Goal: Information Seeking & Learning: Learn about a topic

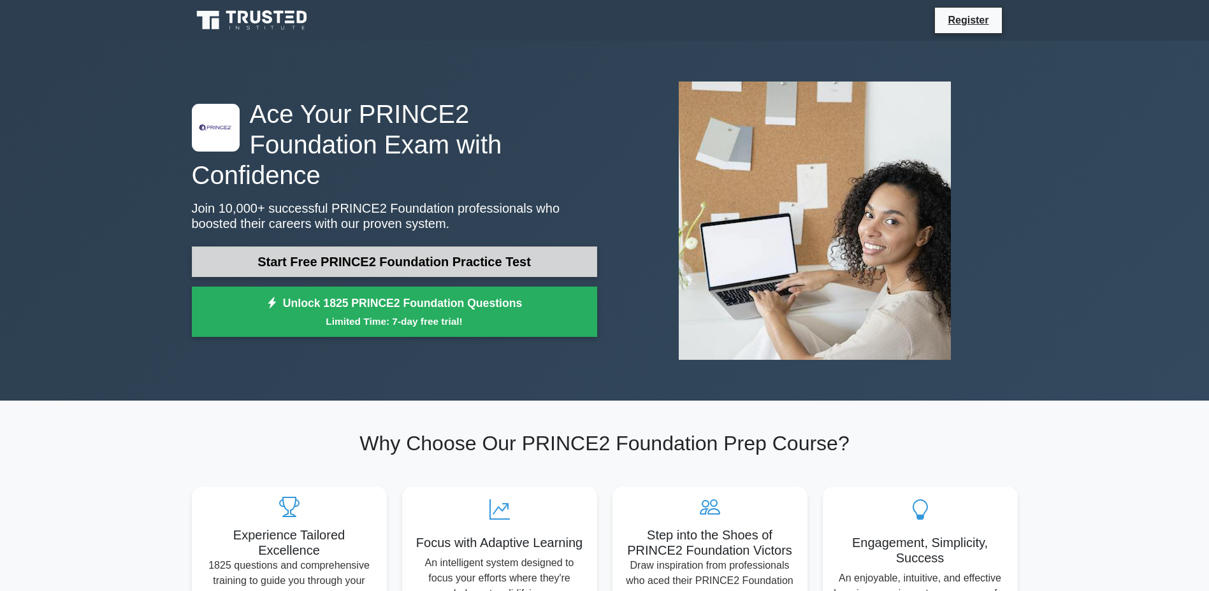
click at [542, 247] on link "Start Free PRINCE2 Foundation Practice Test" at bounding box center [394, 262] width 405 height 31
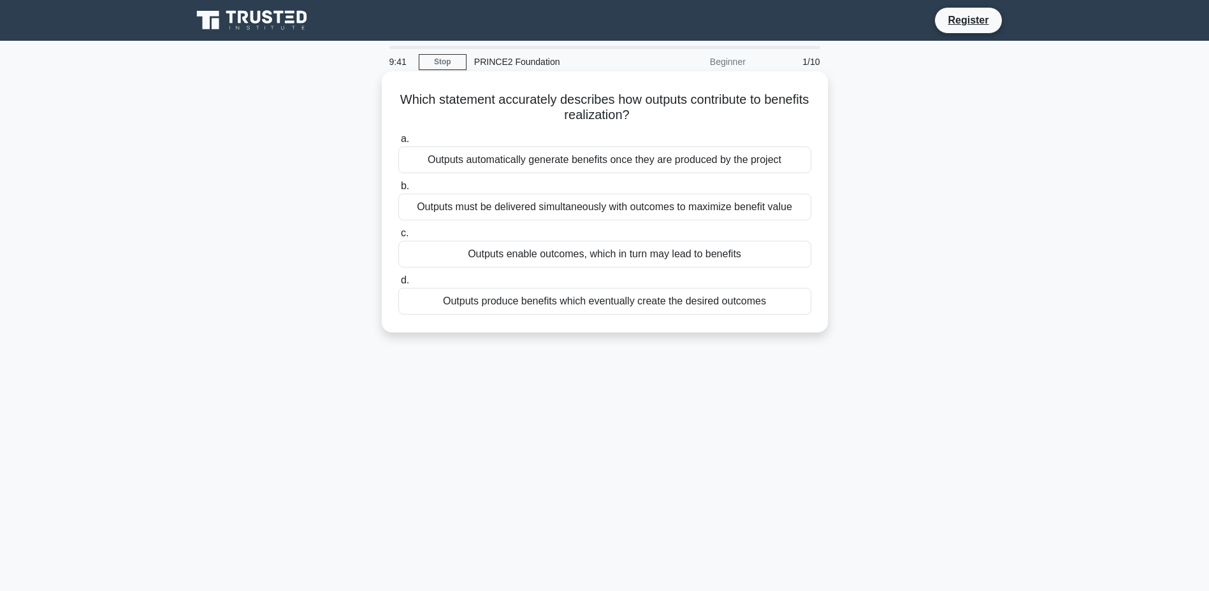
click at [638, 257] on div "Outputs enable outcomes, which in turn may lead to benefits" at bounding box center [604, 254] width 413 height 27
click at [398, 238] on input "c. Outputs enable outcomes, which in turn may lead to benefits" at bounding box center [398, 233] width 0 height 8
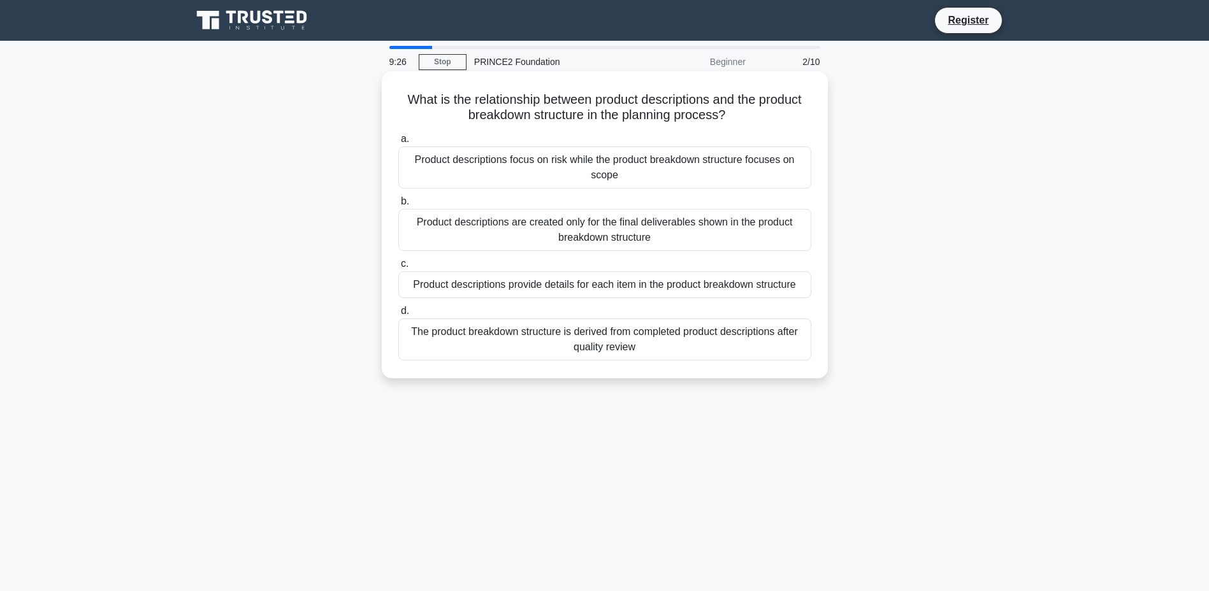
click at [749, 284] on div "Product descriptions provide details for each item in the product breakdown str…" at bounding box center [604, 284] width 413 height 27
click at [398, 268] on input "c. Product descriptions provide details for each item in the product breakdown …" at bounding box center [398, 264] width 0 height 8
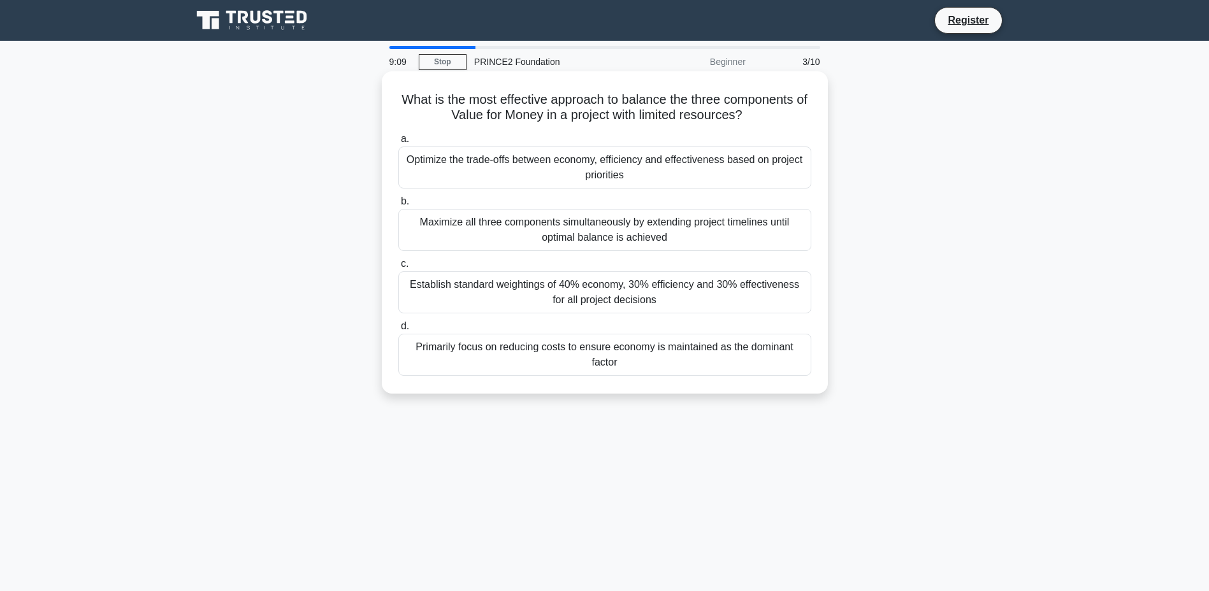
click at [781, 167] on div "Optimize the trade-offs between economy, efficiency and effectiveness based on …" at bounding box center [604, 168] width 413 height 42
click at [398, 143] on input "a. Optimize the trade-offs between economy, efficiency and effectiveness based …" at bounding box center [398, 139] width 0 height 8
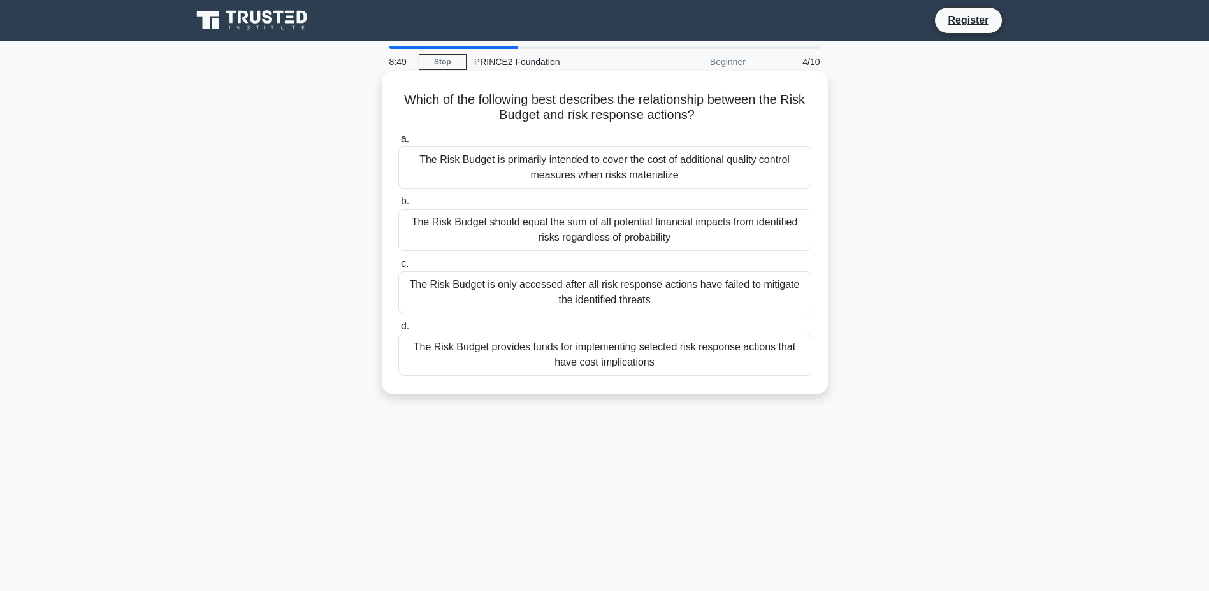
click at [747, 365] on div "The Risk Budget provides funds for implementing selected risk response actions …" at bounding box center [604, 355] width 413 height 42
click at [398, 331] on input "d. The Risk Budget provides funds for implementing selected risk response actio…" at bounding box center [398, 326] width 0 height 8
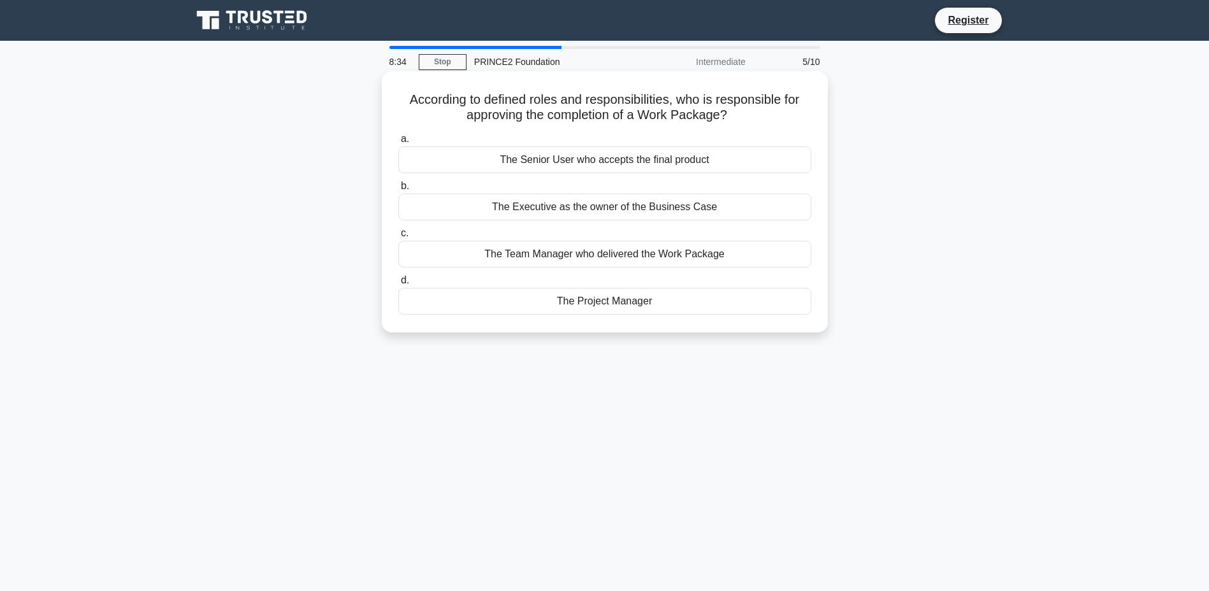
click at [707, 303] on div "The Project Manager" at bounding box center [604, 301] width 413 height 27
click at [398, 285] on input "d. The Project Manager" at bounding box center [398, 281] width 0 height 8
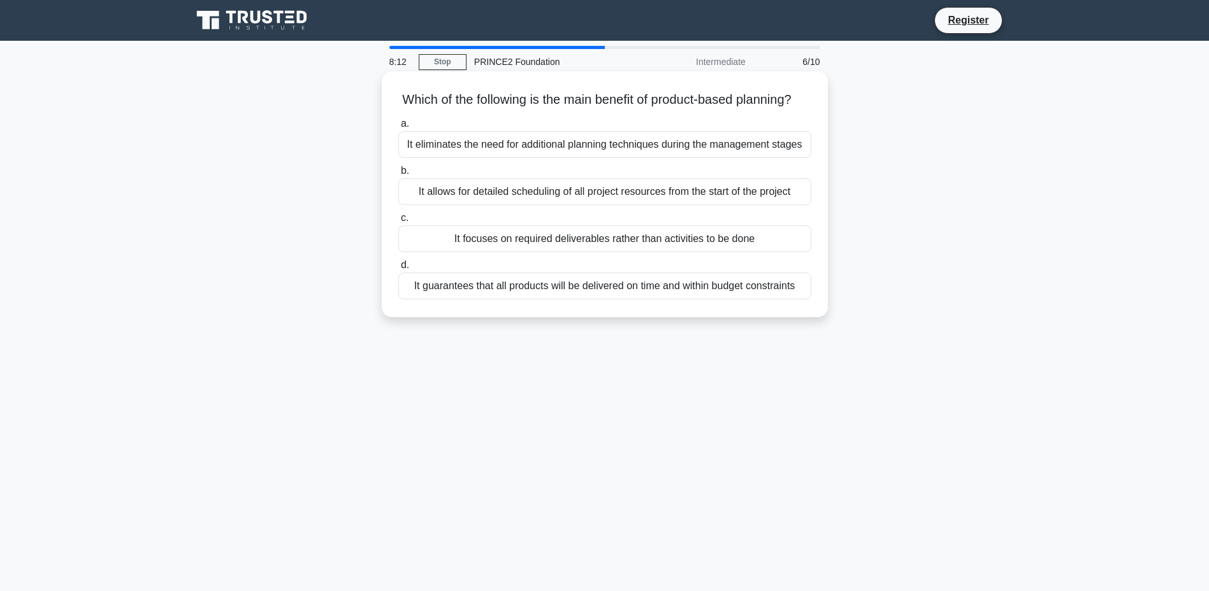
click at [716, 252] on div "It focuses on required deliverables rather than activities to be done" at bounding box center [604, 239] width 413 height 27
click at [398, 222] on input "c. It focuses on required deliverables rather than activities to be done" at bounding box center [398, 218] width 0 height 8
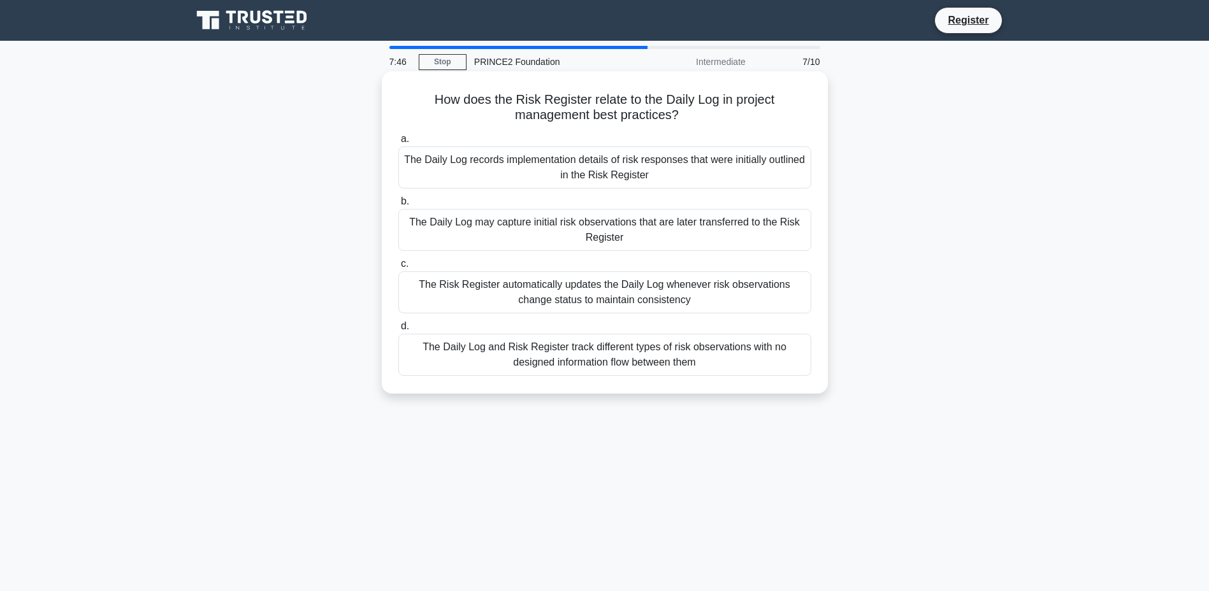
click at [711, 221] on div "The Daily Log may capture initial risk observations that are later transferred …" at bounding box center [604, 230] width 413 height 42
click at [398, 206] on input "b. The Daily Log may capture initial risk observations that are later transferr…" at bounding box center [398, 202] width 0 height 8
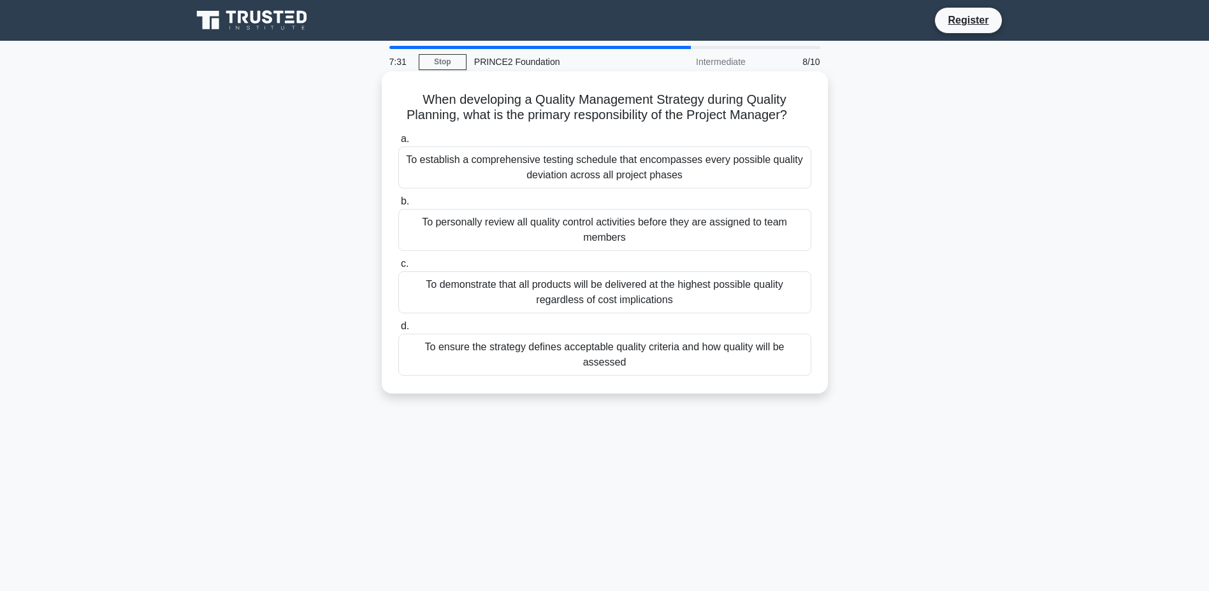
click at [773, 353] on div "To ensure the strategy defines acceptable quality criteria and how quality will…" at bounding box center [604, 355] width 413 height 42
click at [398, 331] on input "d. To ensure the strategy defines acceptable quality criteria and how quality w…" at bounding box center [398, 326] width 0 height 8
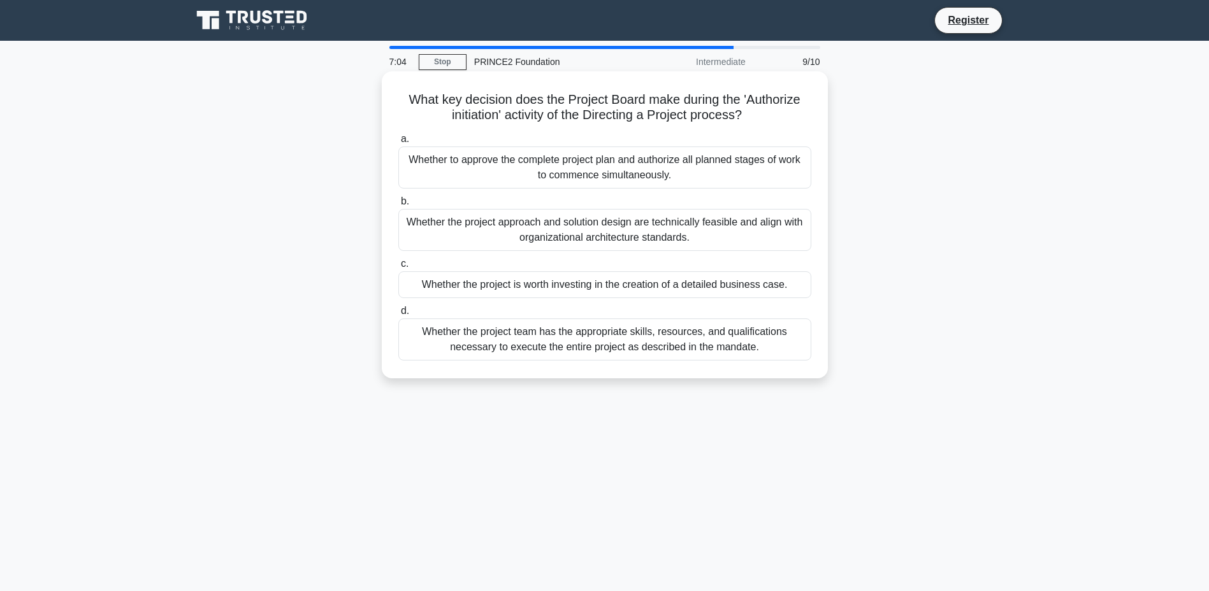
click at [786, 238] on div "Whether the project approach and solution design are technically feasible and a…" at bounding box center [604, 230] width 413 height 42
click at [398, 206] on input "b. Whether the project approach and solution design are technically feasible an…" at bounding box center [398, 202] width 0 height 8
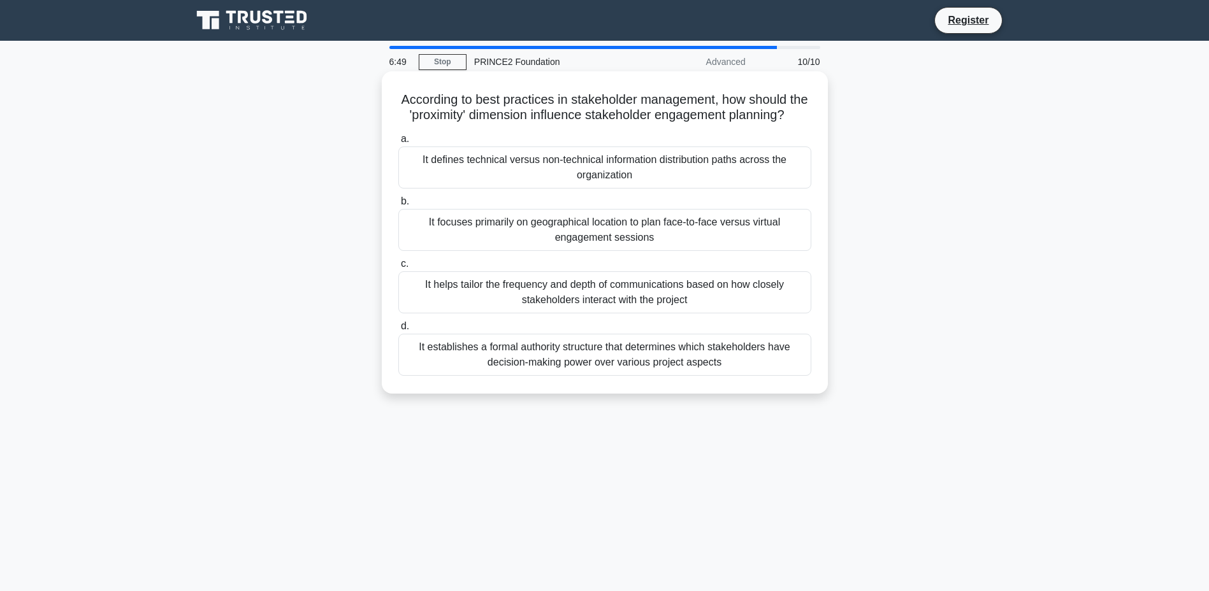
click at [774, 308] on div "It helps tailor the frequency and depth of communications based on how closely …" at bounding box center [604, 292] width 413 height 42
click at [398, 268] on input "c. It helps tailor the frequency and depth of communications based on how close…" at bounding box center [398, 264] width 0 height 8
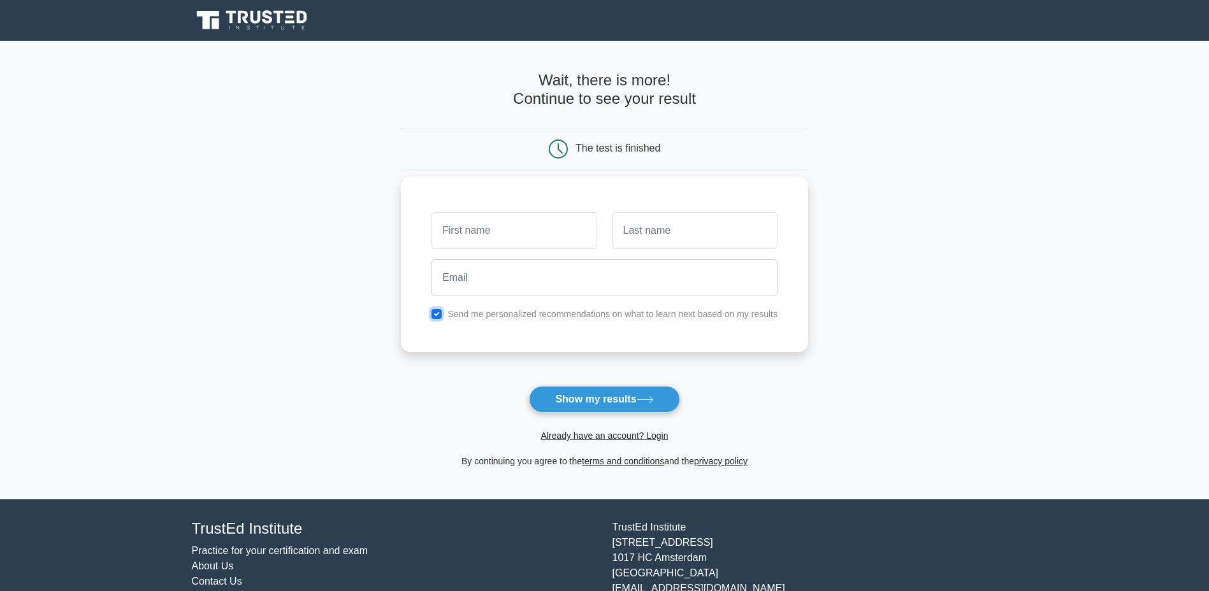
click at [436, 317] on input "checkbox" at bounding box center [436, 314] width 10 height 10
checkbox input "false"
click at [497, 235] on input "text" at bounding box center [513, 230] width 165 height 37
type input "andy"
type input "pease"
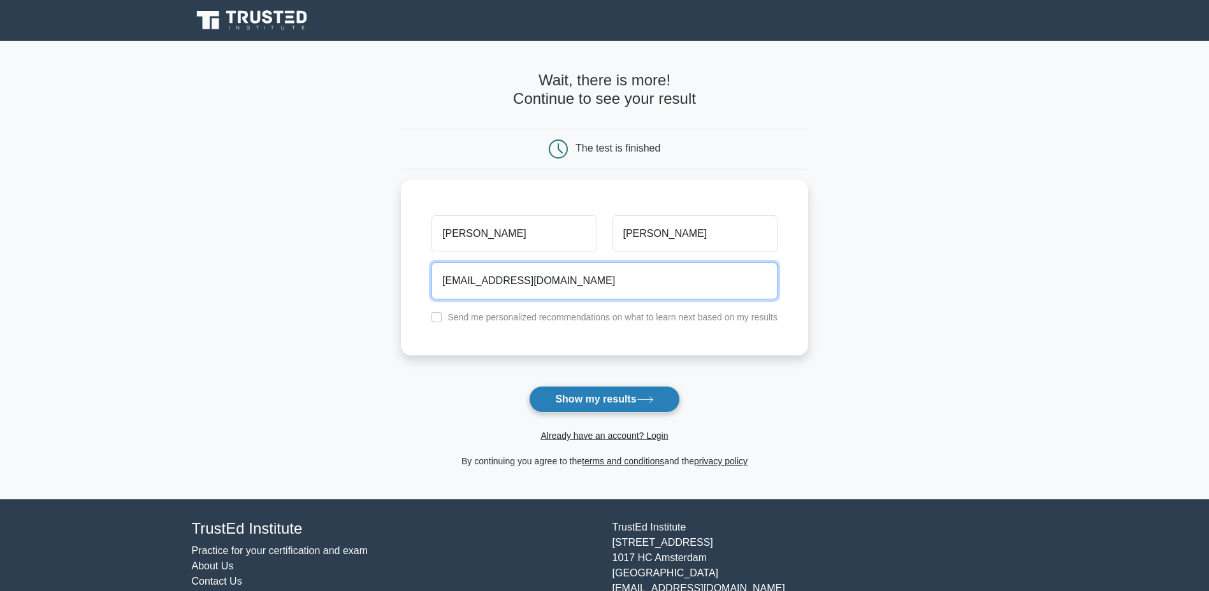
type input "andypease01@gmail.com"
click at [627, 397] on button "Show my results" at bounding box center [604, 399] width 150 height 27
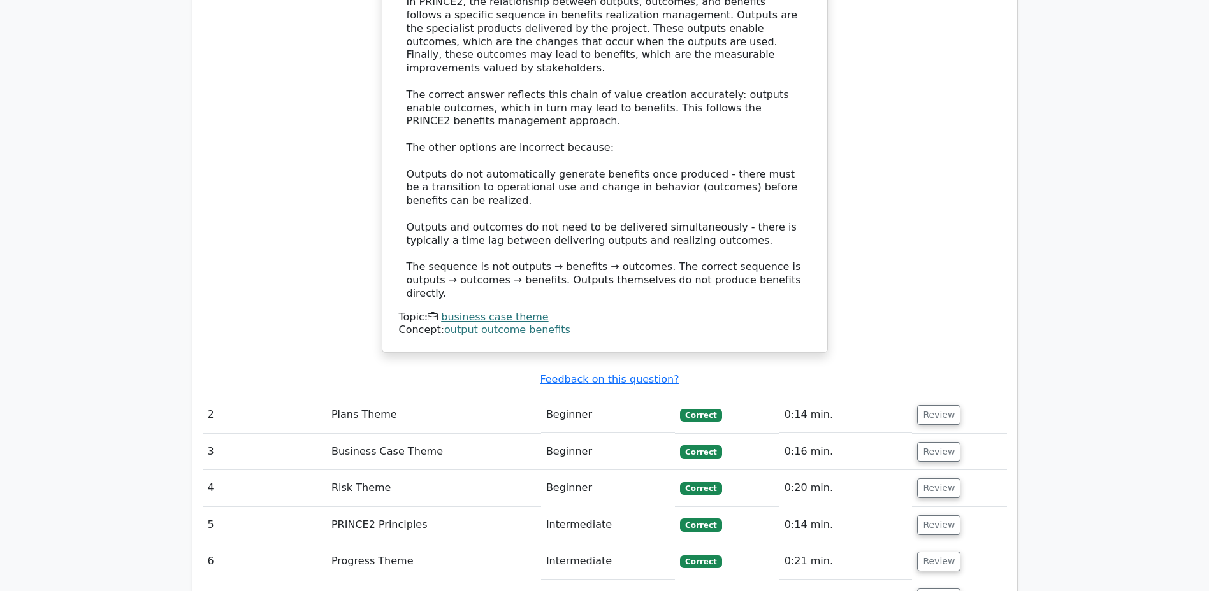
scroll to position [1657, 0]
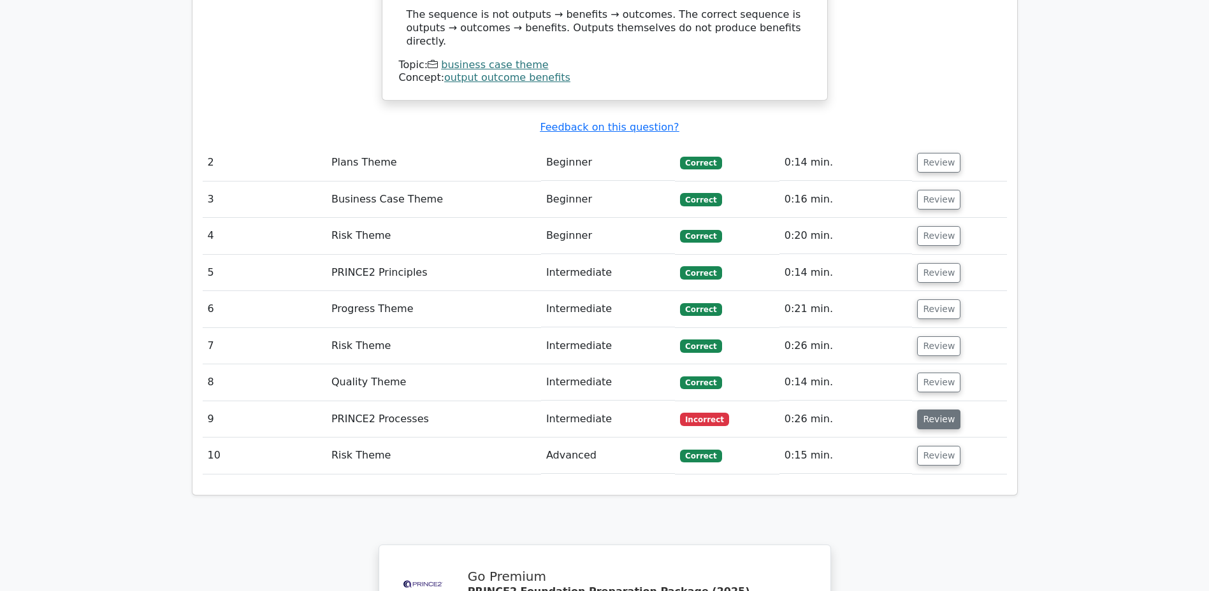
click at [929, 410] on button "Review" at bounding box center [938, 420] width 43 height 20
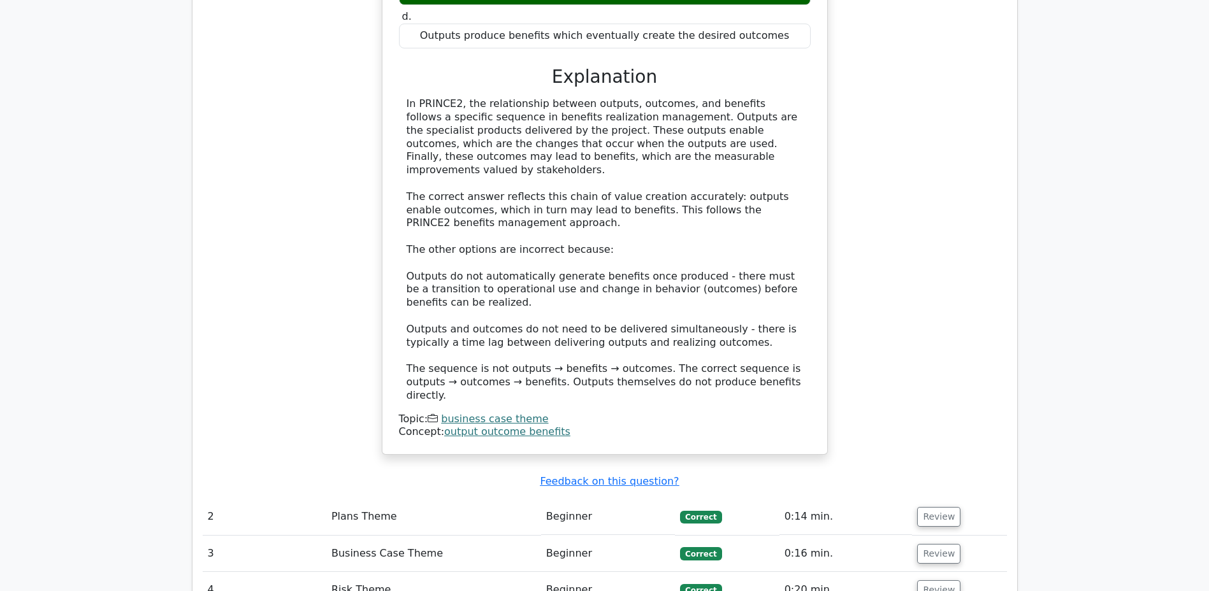
scroll to position [1083, 0]
